Goal: Task Accomplishment & Management: Use online tool/utility

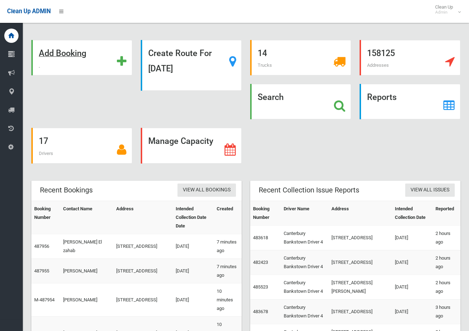
click at [68, 51] on strong "Add Booking" at bounding box center [62, 53] width 47 height 10
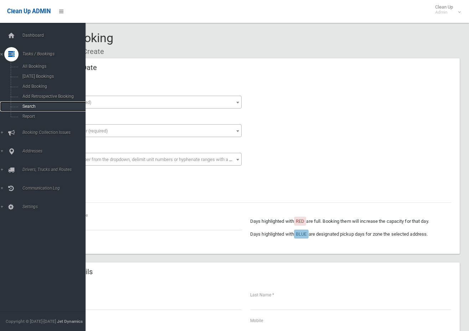
click at [39, 104] on span "Search" at bounding box center [52, 106] width 65 height 5
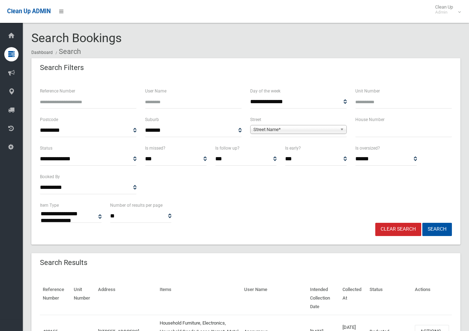
select select
